Goal: Answer question/provide support: Answer question/provide support

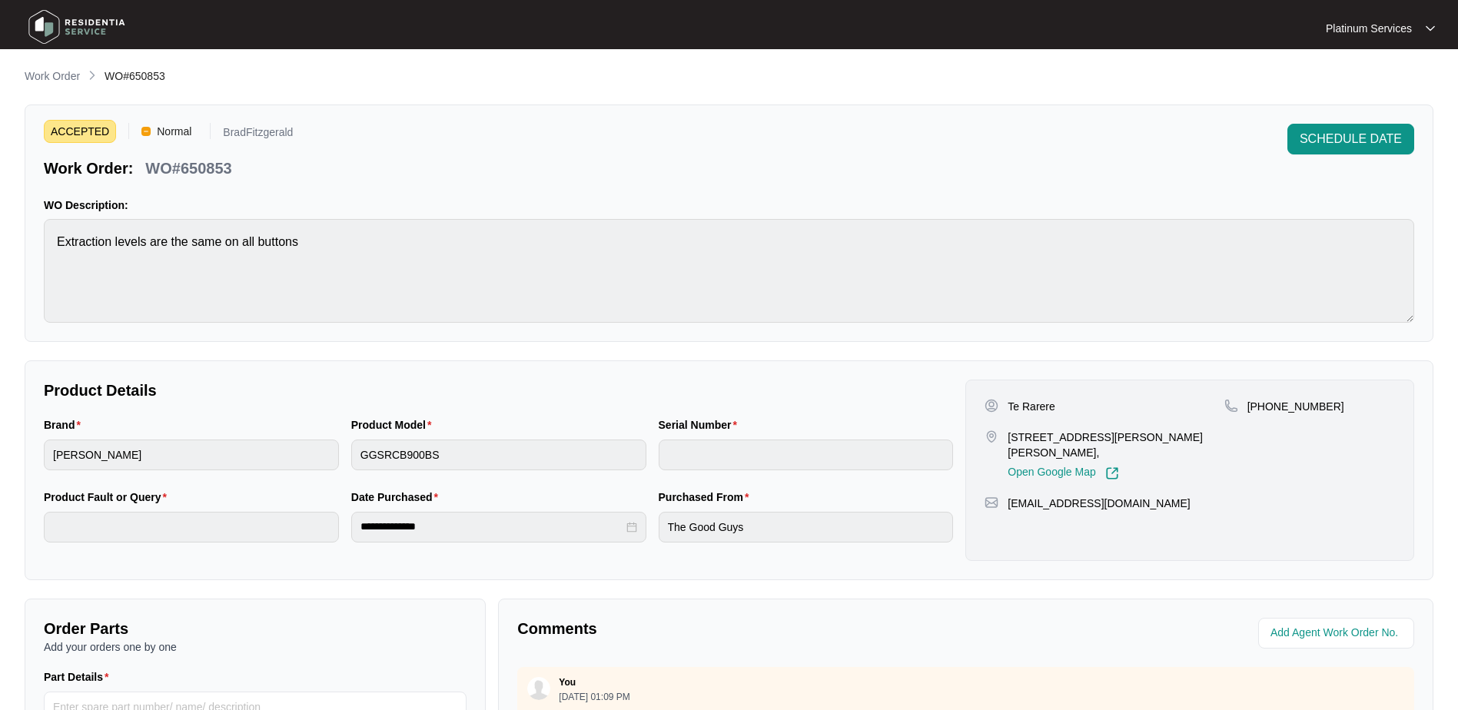
scroll to position [165, 0]
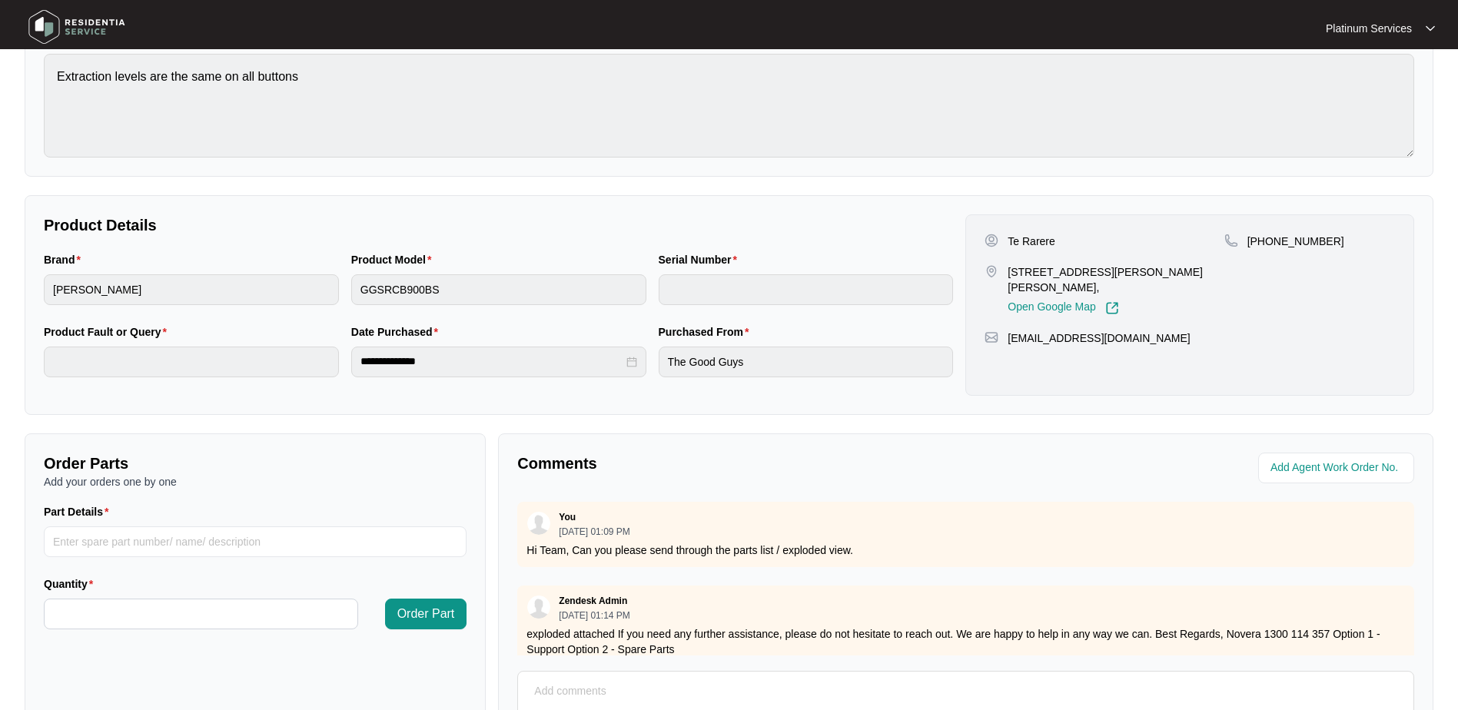
click at [55, 30] on img at bounding box center [77, 27] width 108 height 46
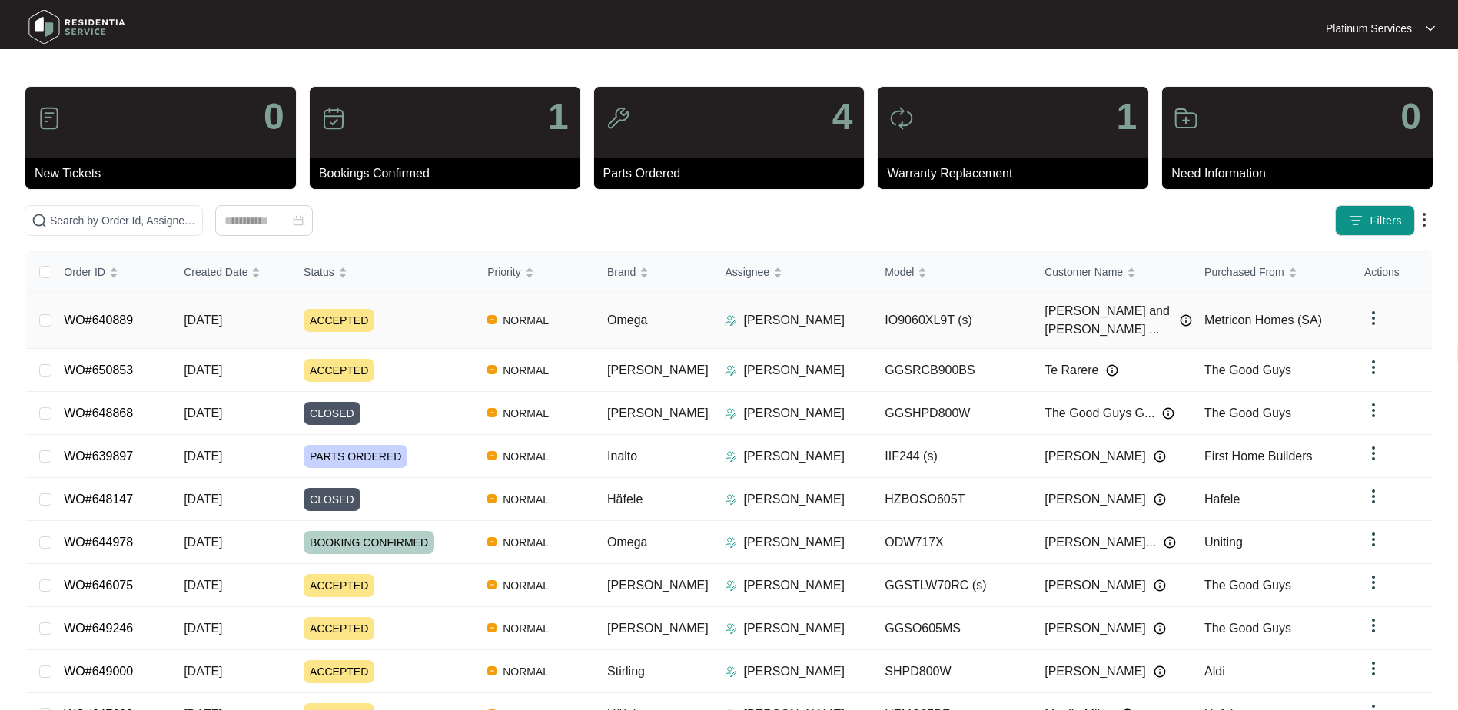
click at [114, 314] on link "WO#640889" at bounding box center [98, 320] width 69 height 13
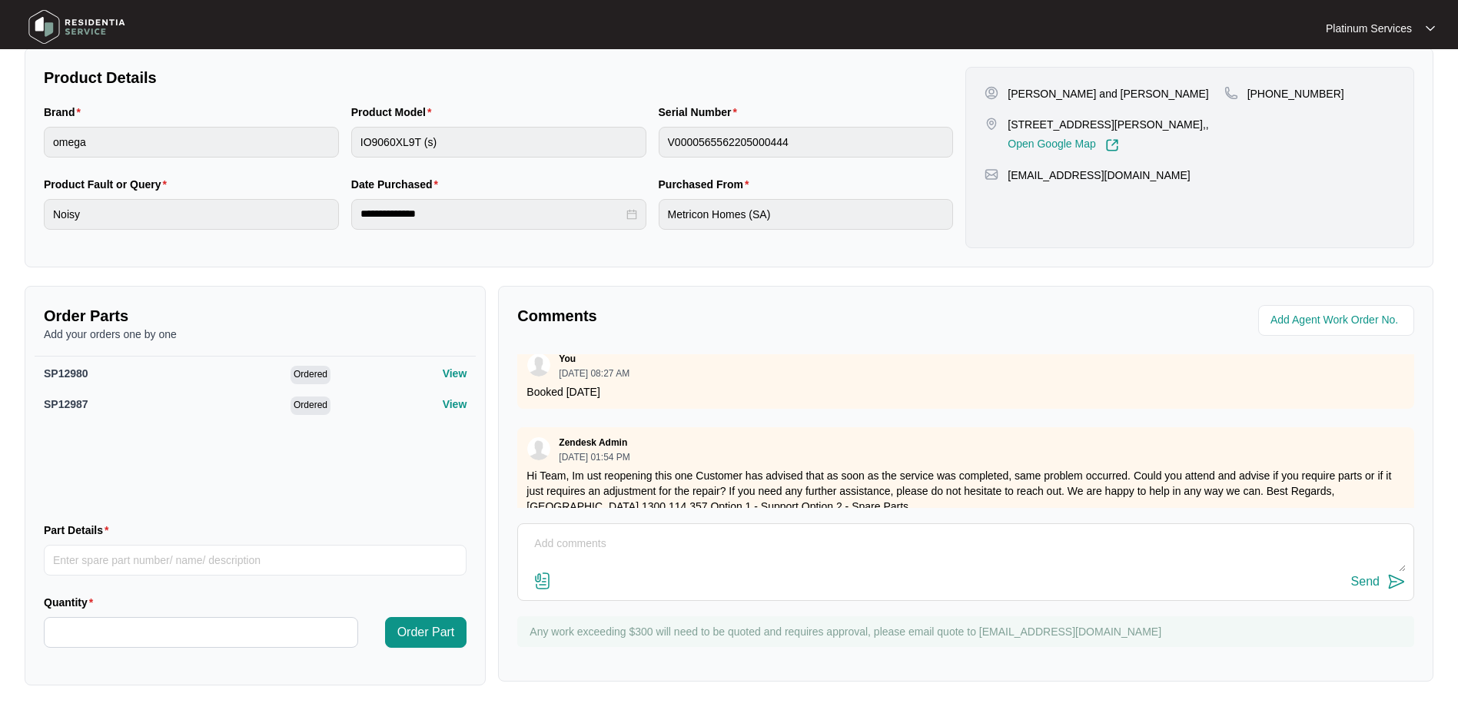
scroll to position [1000, 0]
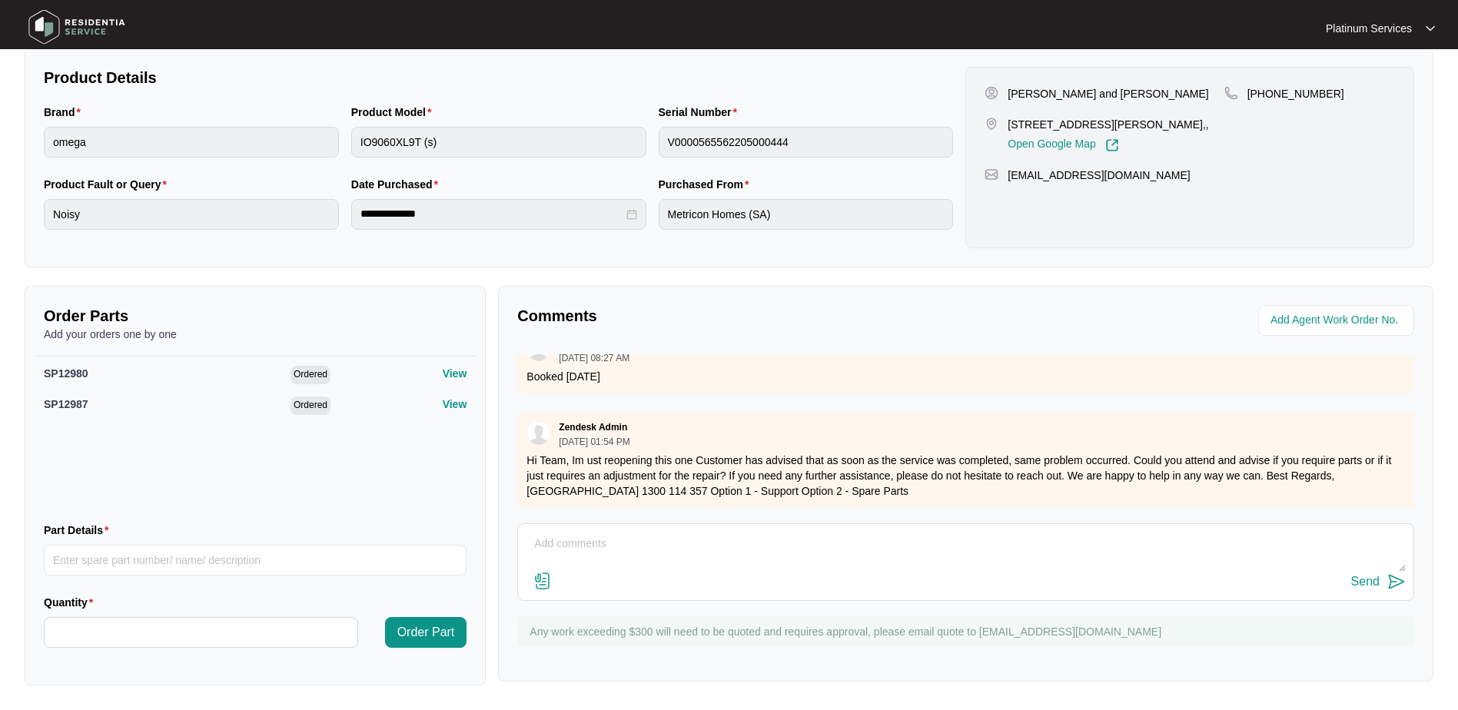
click at [881, 536] on textarea at bounding box center [966, 552] width 880 height 40
type textarea "Hi Team, Have just spoken to the customer and they have advised that they have …"
click at [1375, 585] on div "Send" at bounding box center [1365, 582] width 28 height 14
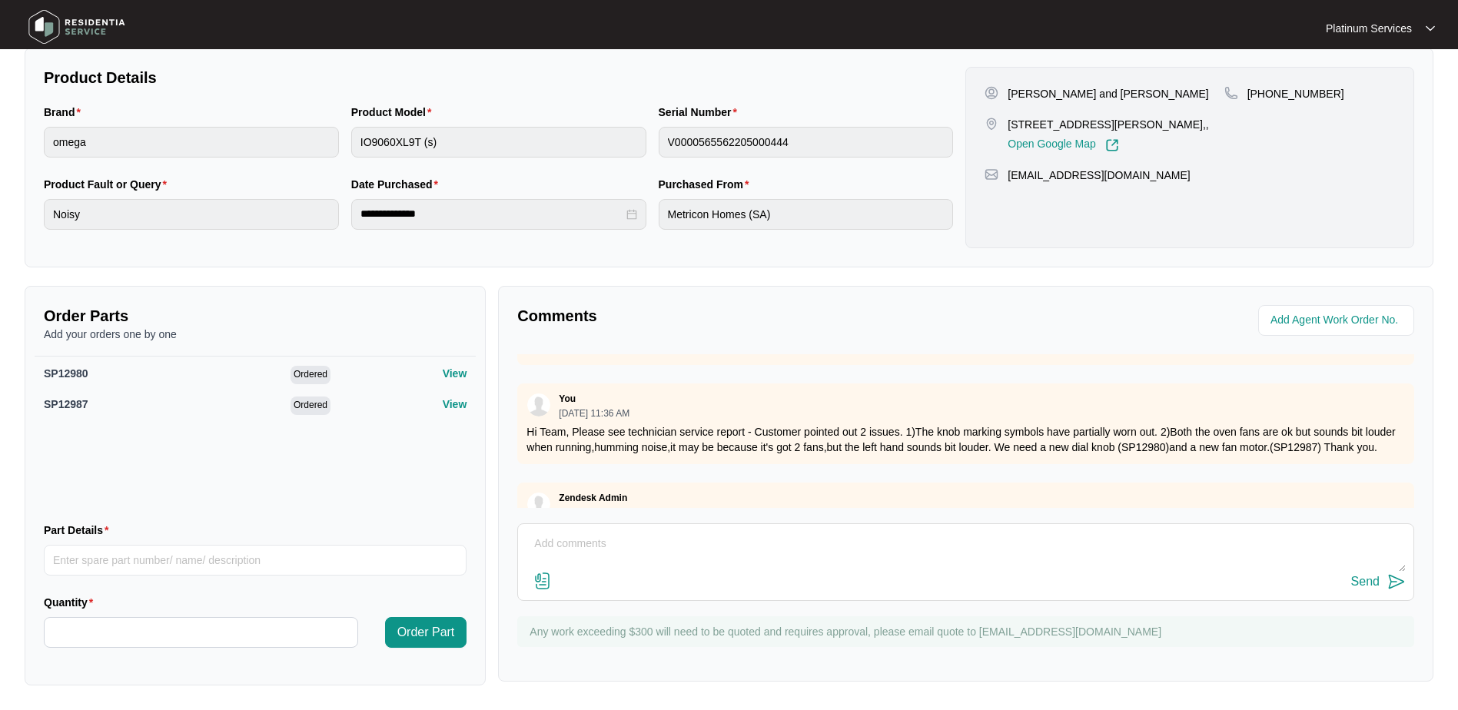
scroll to position [393, 0]
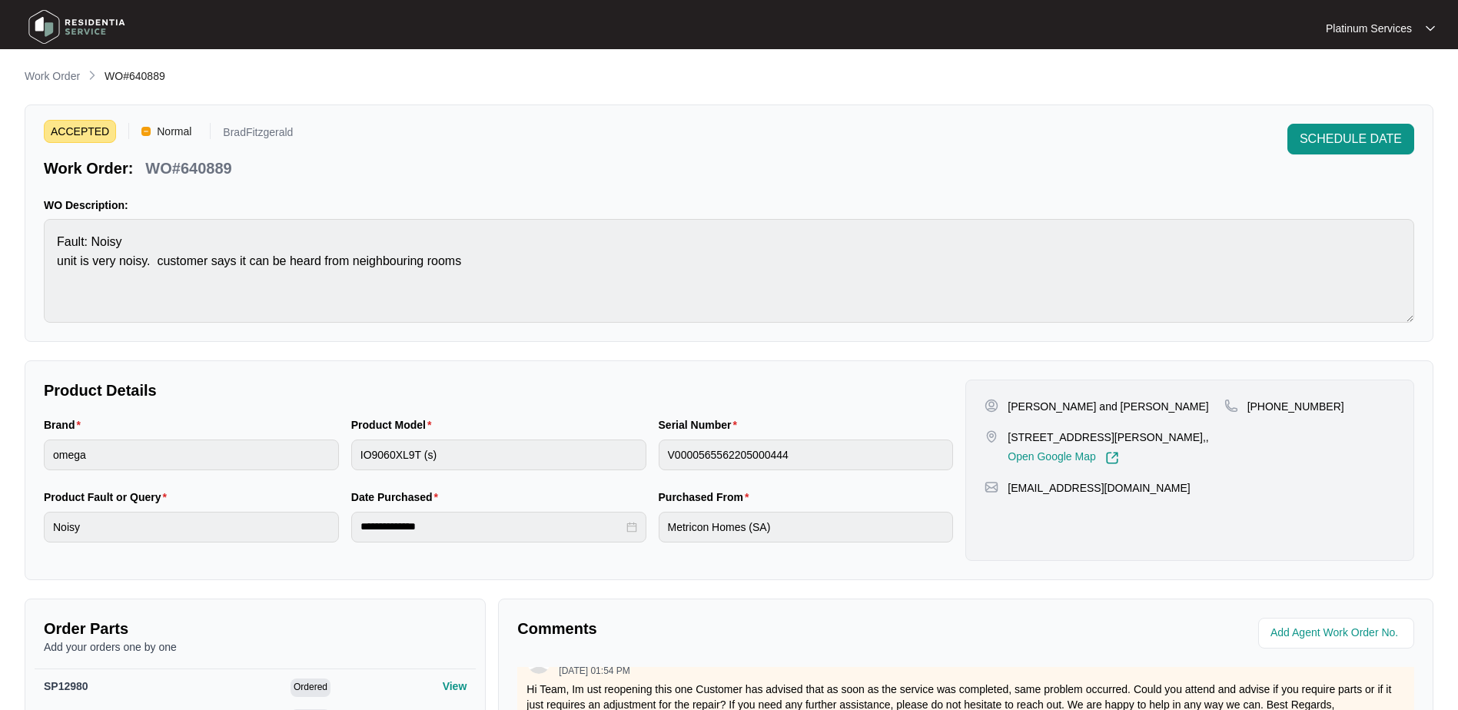
click at [86, 32] on img at bounding box center [77, 27] width 108 height 46
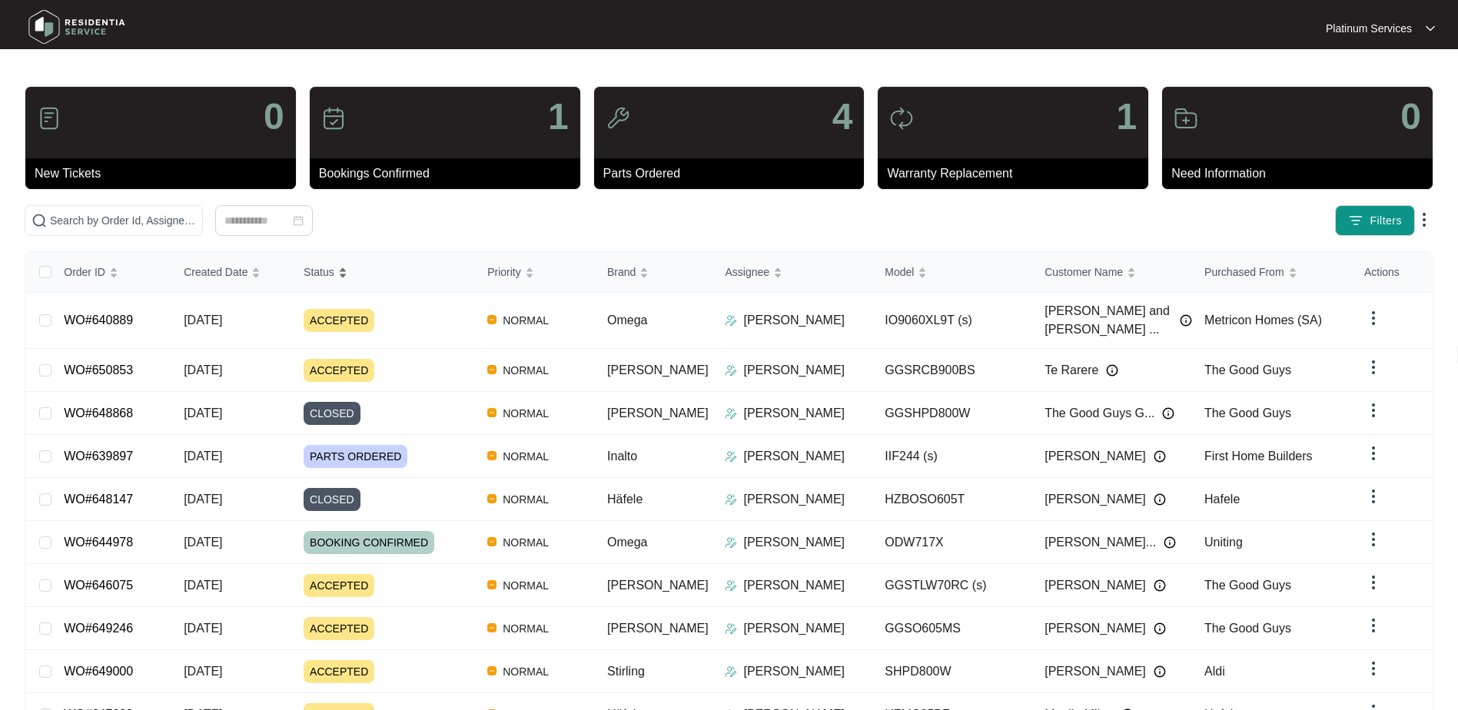
click at [347, 280] on div "Status" at bounding box center [326, 272] width 44 height 22
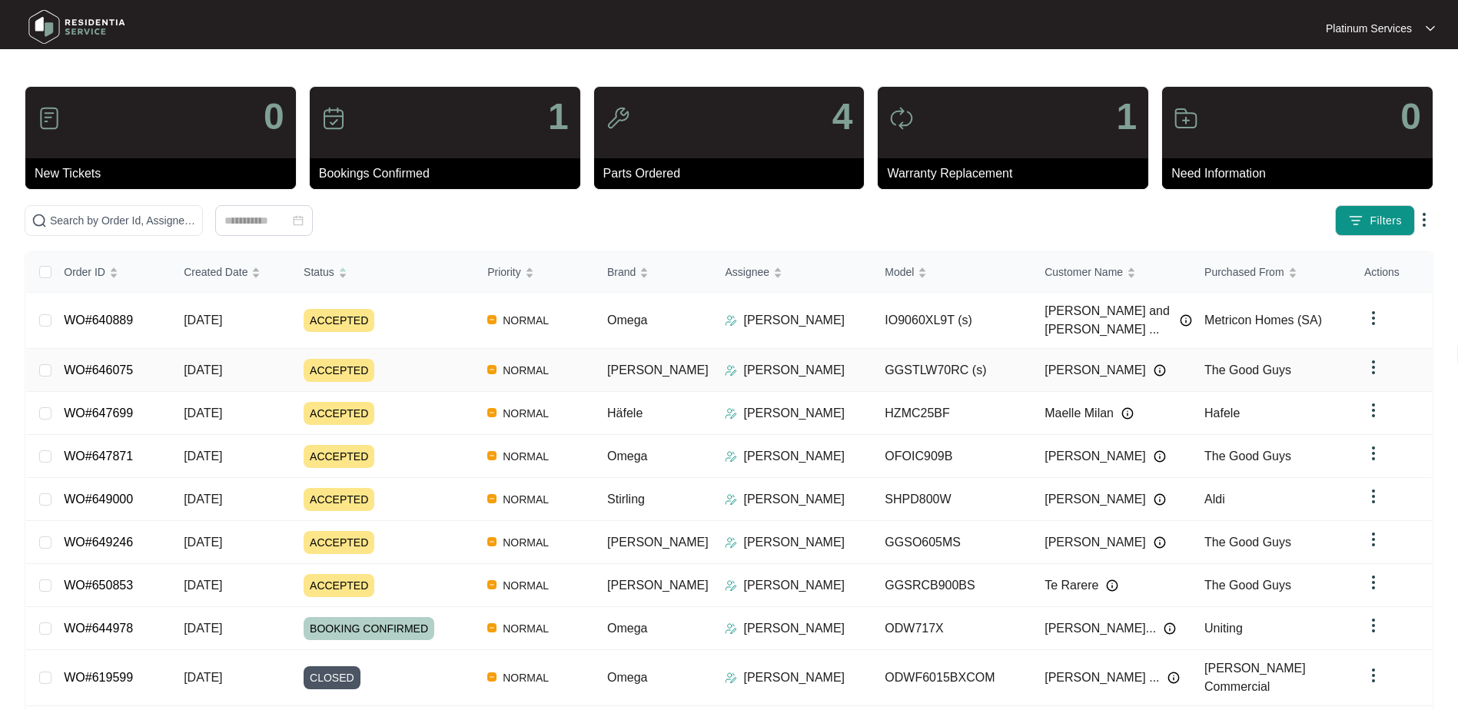
scroll to position [77, 0]
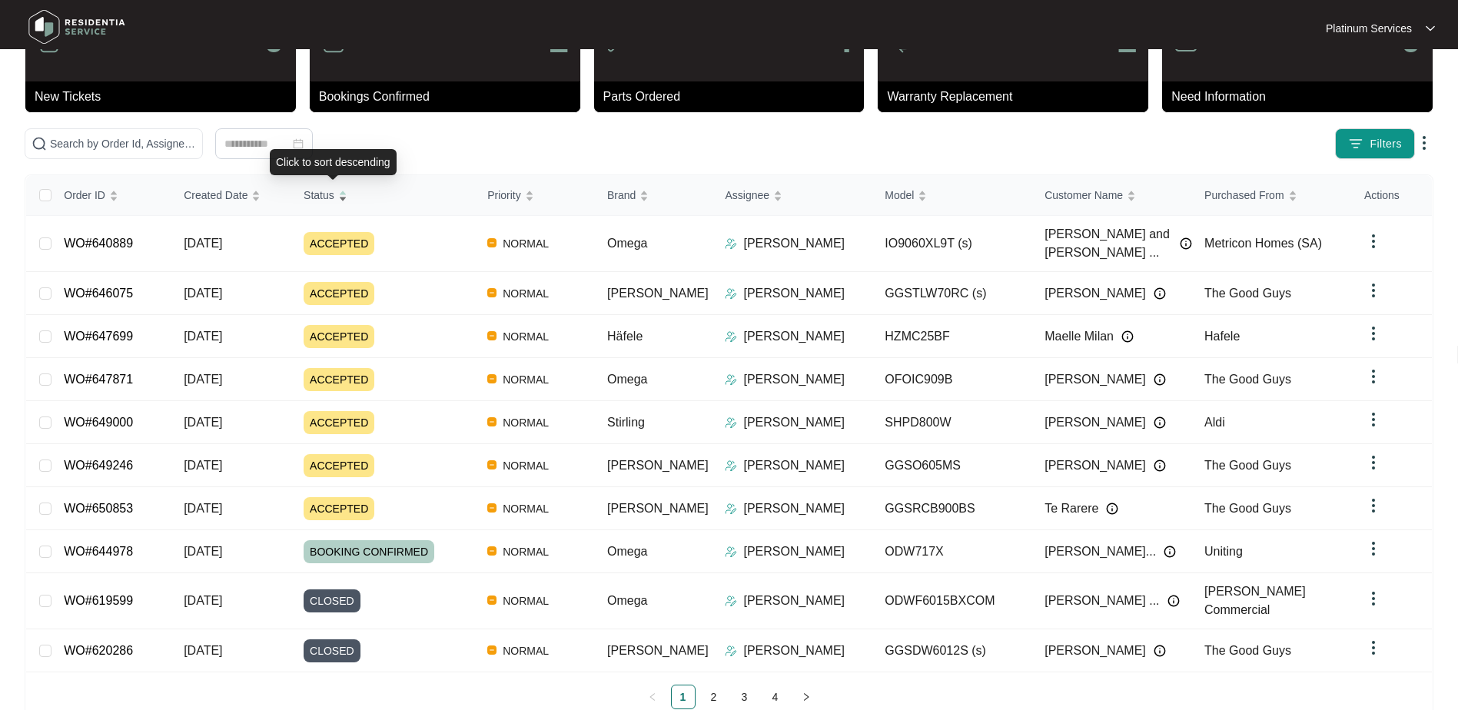
click at [347, 197] on div "Status" at bounding box center [326, 195] width 44 height 22
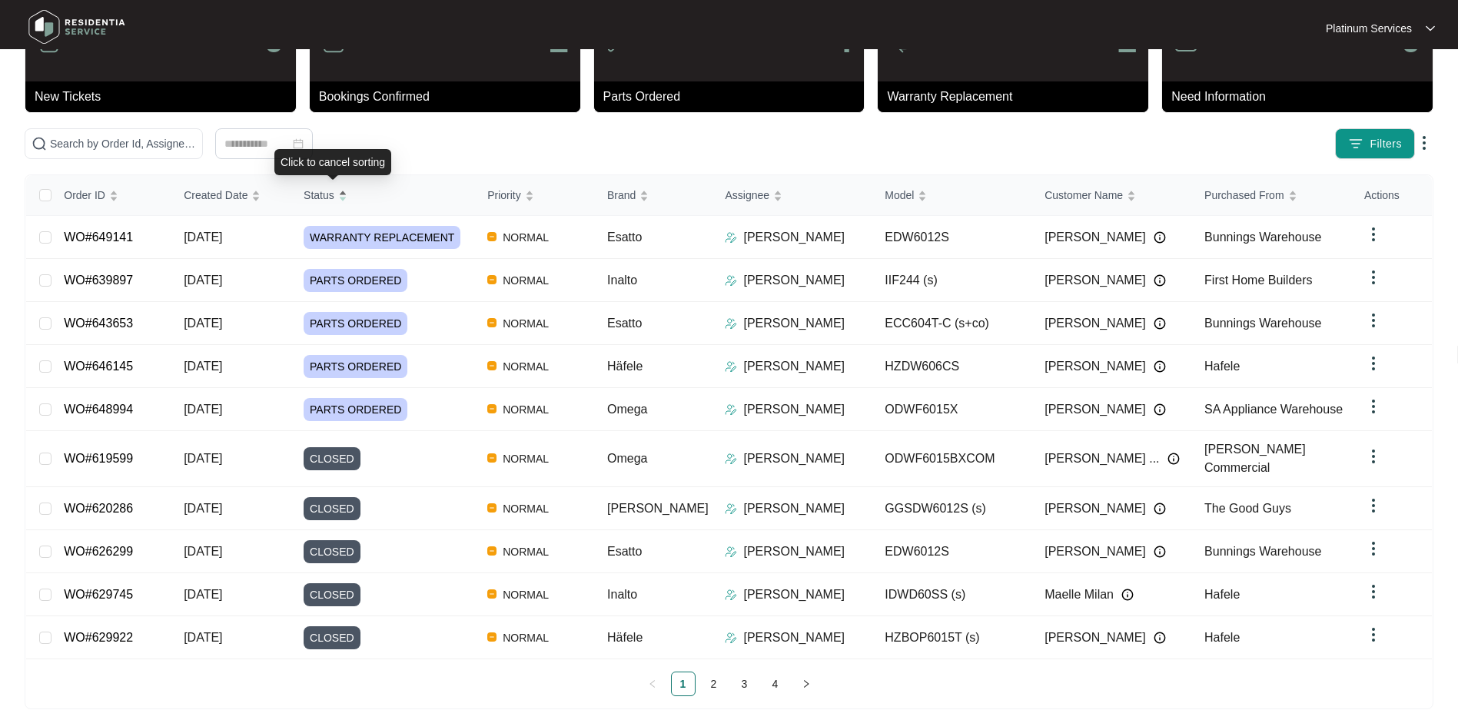
click at [347, 198] on div "Status" at bounding box center [326, 195] width 44 height 22
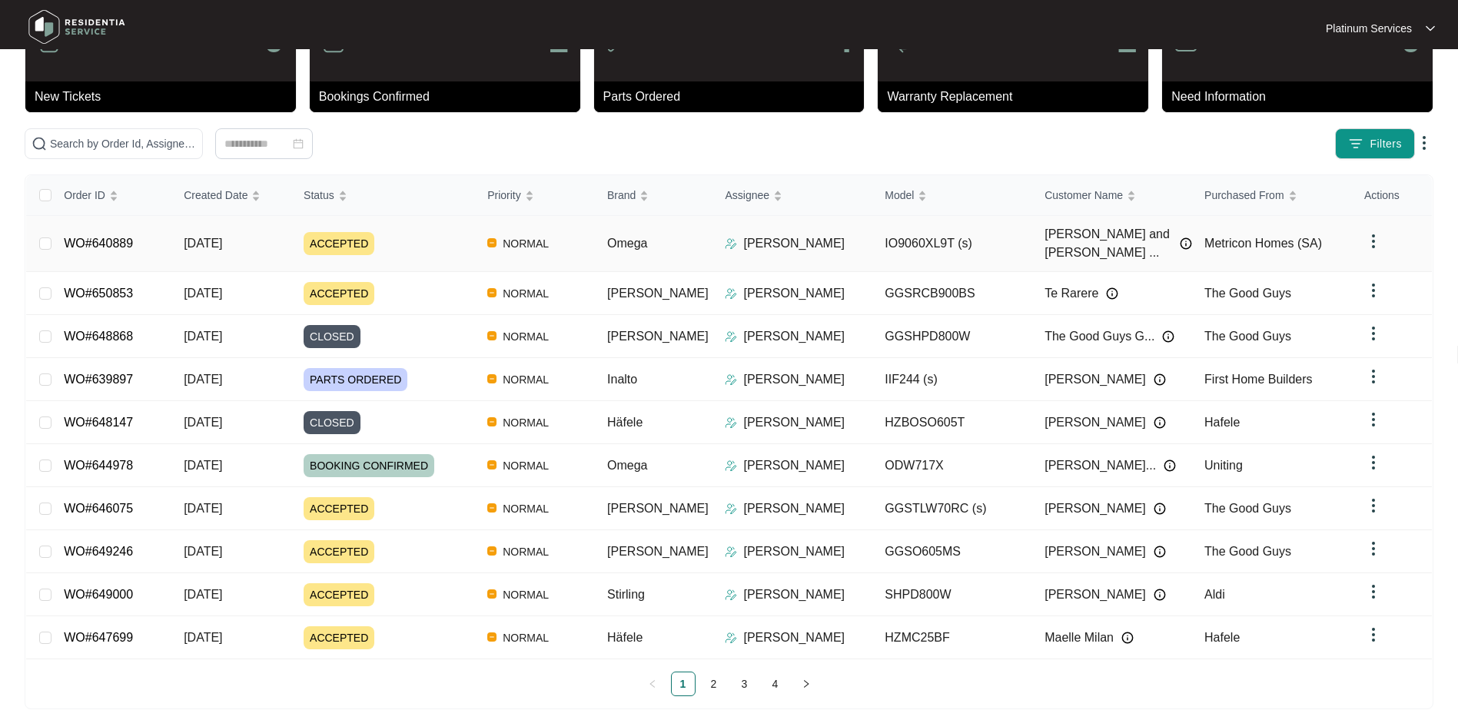
click at [101, 237] on link "WO#640889" at bounding box center [98, 243] width 69 height 13
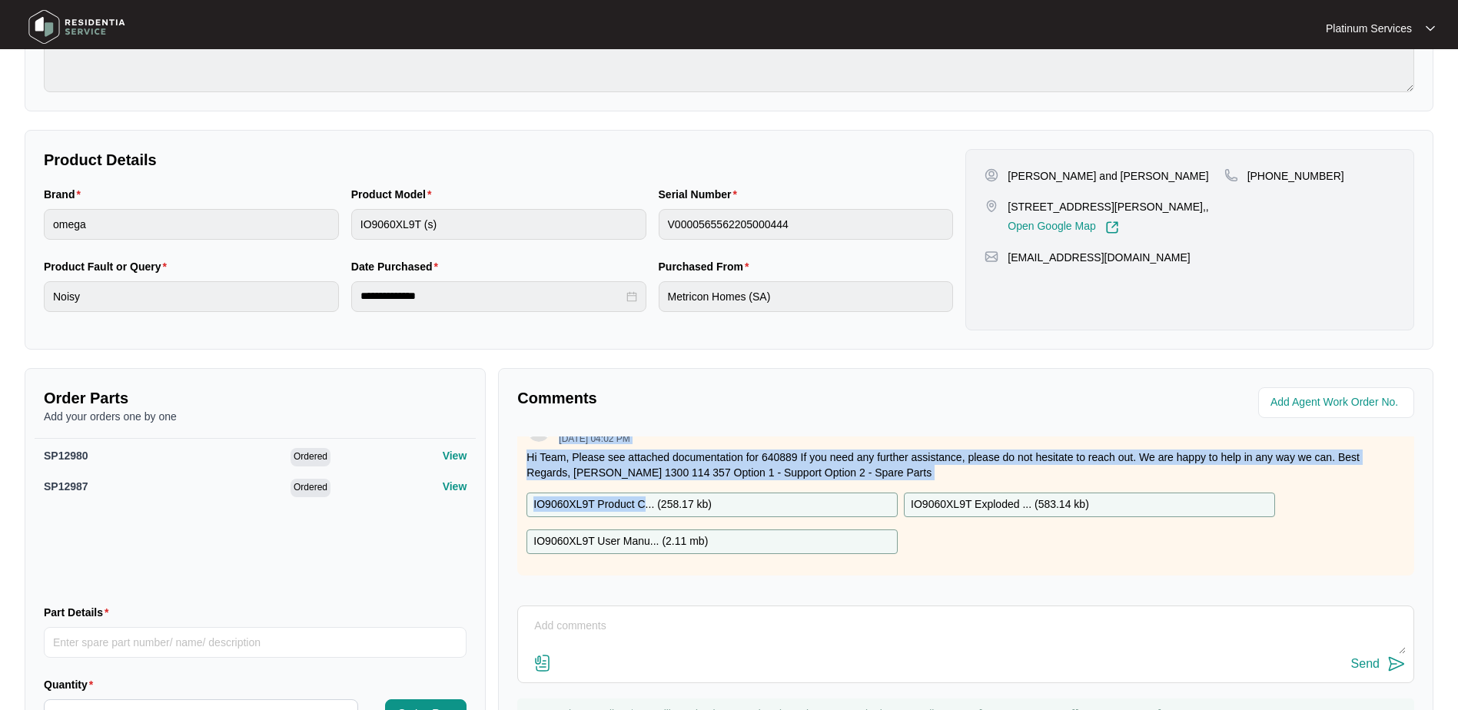
scroll to position [4, 0]
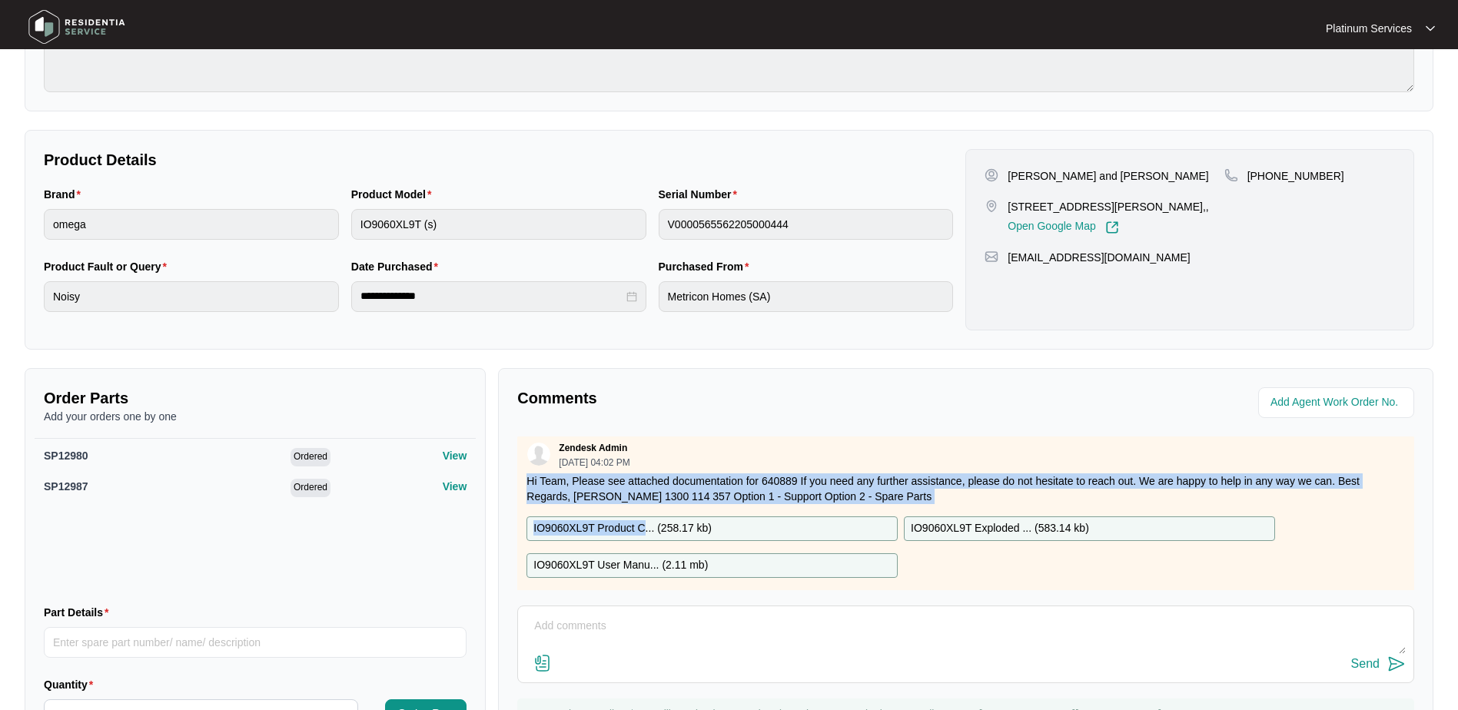
drag, startPoint x: 645, startPoint y: 463, endPoint x: 659, endPoint y: 457, distance: 14.1
click at [659, 457] on div "Zendesk Admin 09/15/2025 at 04:02 PM Hi Team, Please see attached documentation…" at bounding box center [965, 516] width 897 height 167
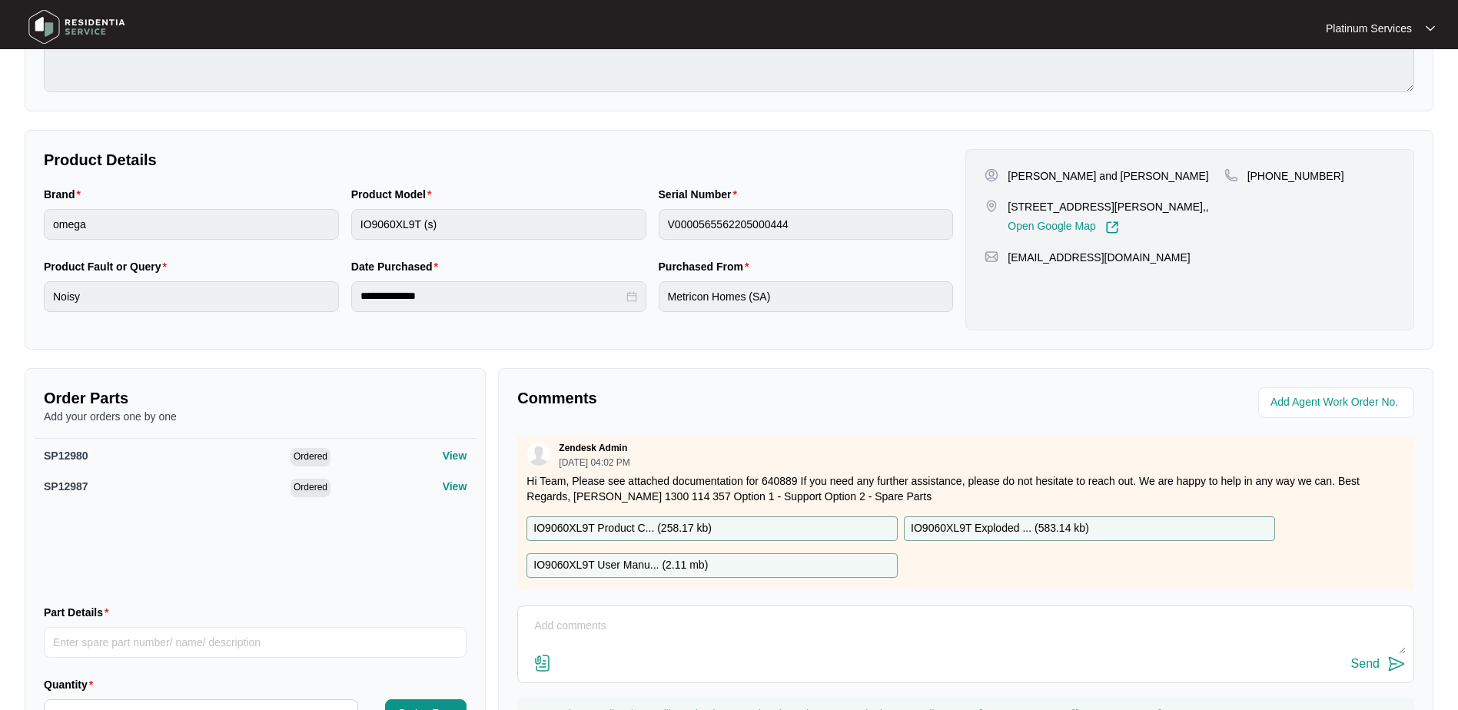
drag, startPoint x: 659, startPoint y: 457, endPoint x: 723, endPoint y: 528, distance: 95.7
click at [723, 528] on div "IO9060XL9T Product C... ( 258.17 kb )" at bounding box center [711, 528] width 371 height 25
click at [968, 529] on p "IO9060XL9T Exploded ... ( 583.14 kb )" at bounding box center [1000, 528] width 178 height 17
click at [642, 569] on p "IO9060XL9T User Manu... ( 2.11 mb )" at bounding box center [620, 565] width 174 height 17
